Goal: Navigation & Orientation: Understand site structure

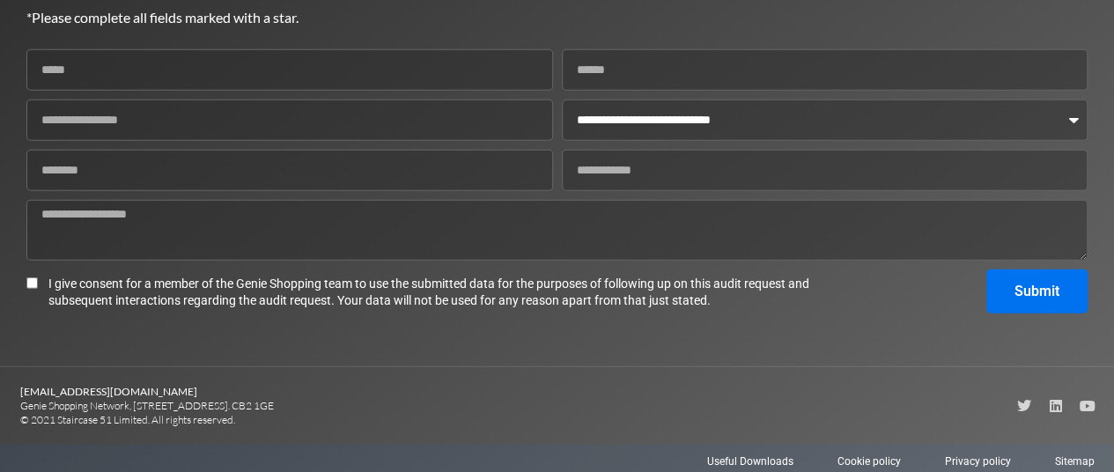
scroll to position [2429, 0]
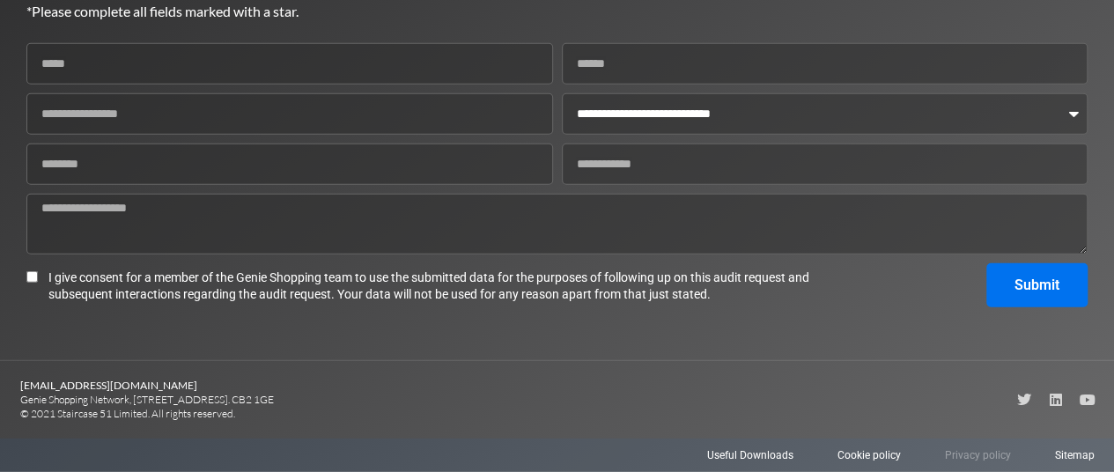
click at [964, 458] on span "Privacy policy" at bounding box center [978, 455] width 66 height 16
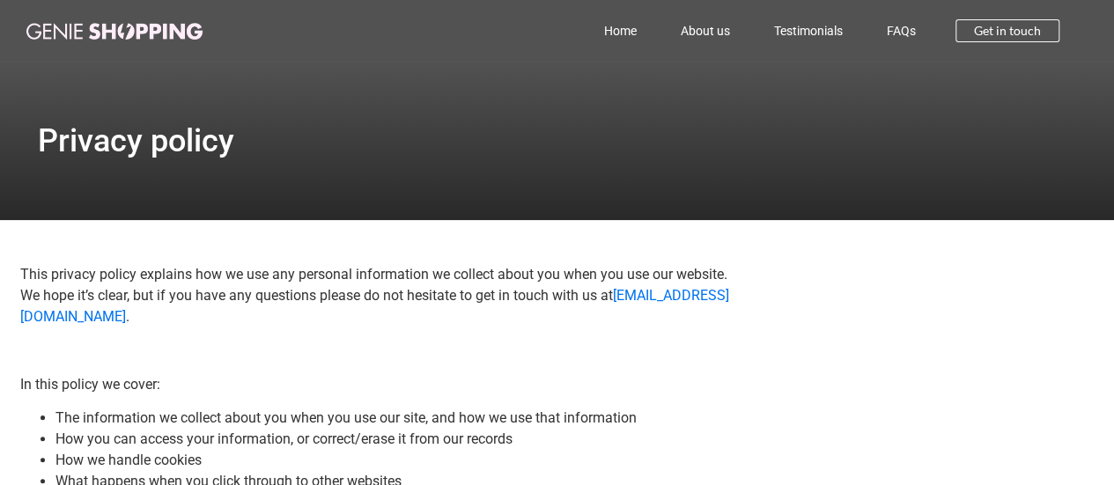
drag, startPoint x: 462, startPoint y: 115, endPoint x: 486, endPoint y: 114, distance: 24.7
click at [462, 115] on div "Privacy policy" at bounding box center [557, 141] width 1057 height 159
click at [701, 31] on link "About us" at bounding box center [705, 31] width 93 height 41
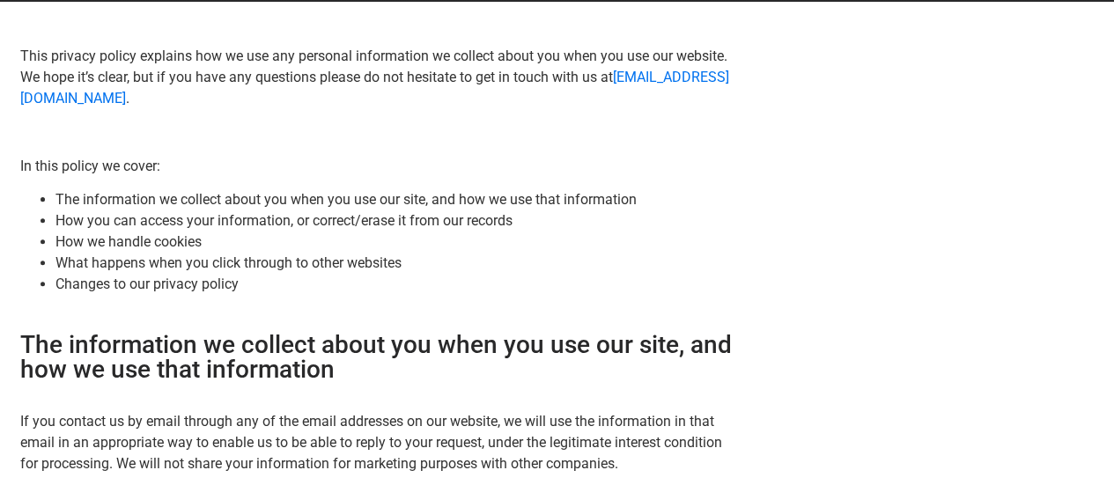
scroll to position [440, 0]
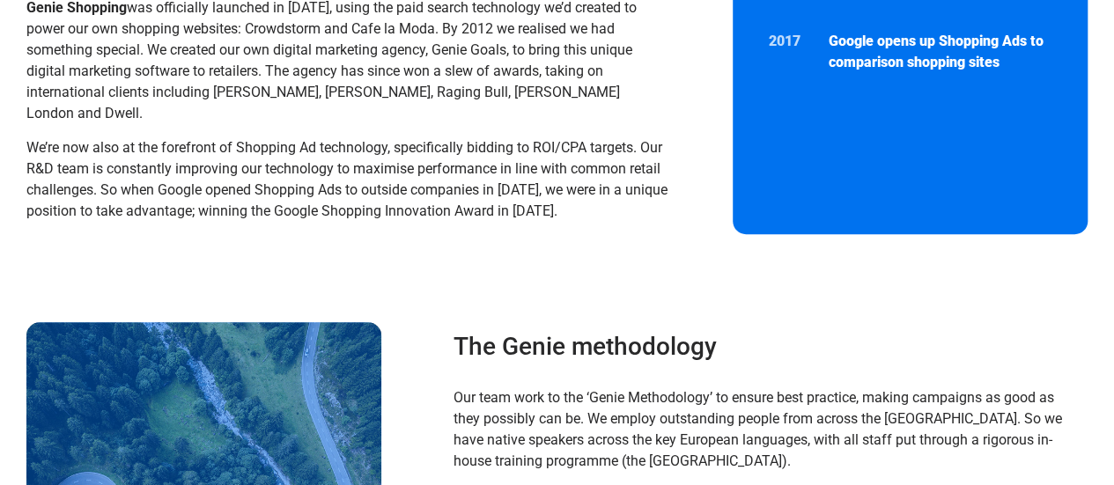
scroll to position [705, 0]
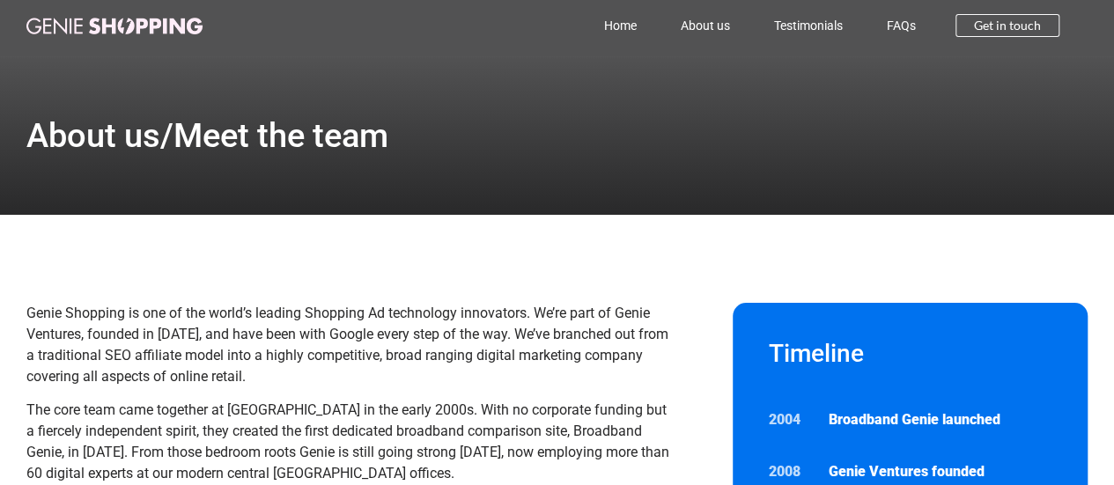
scroll to position [0, 0]
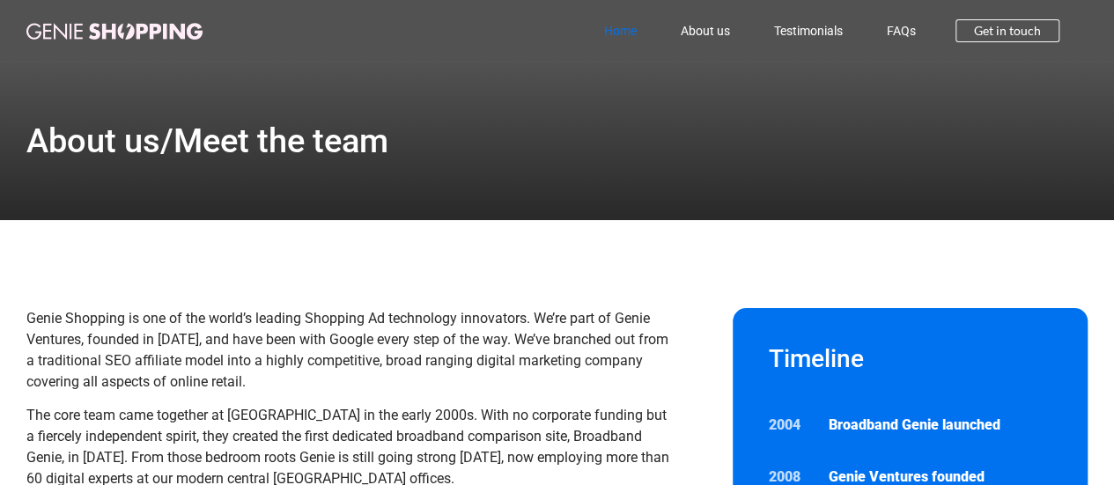
click at [620, 26] on link "Home" at bounding box center [620, 31] width 77 height 41
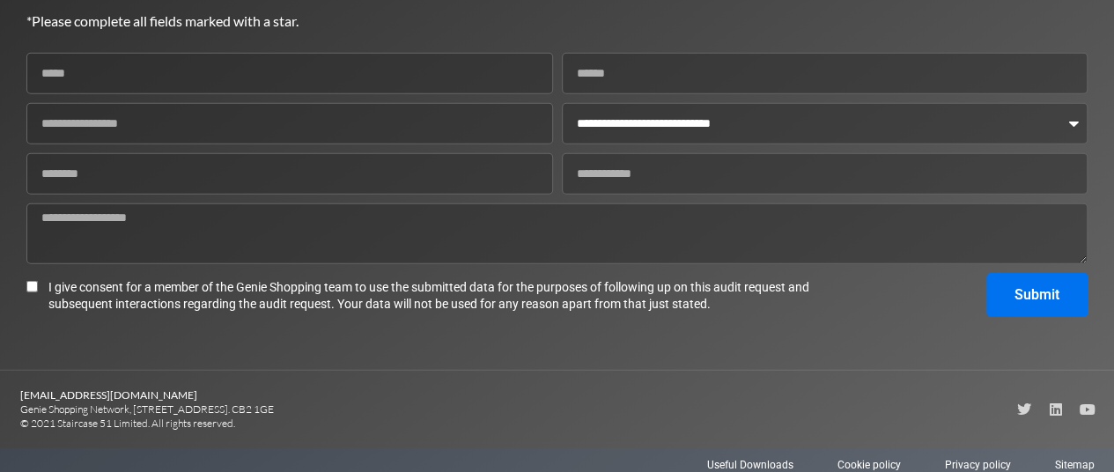
scroll to position [2429, 0]
